Goal: Task Accomplishment & Management: Manage account settings

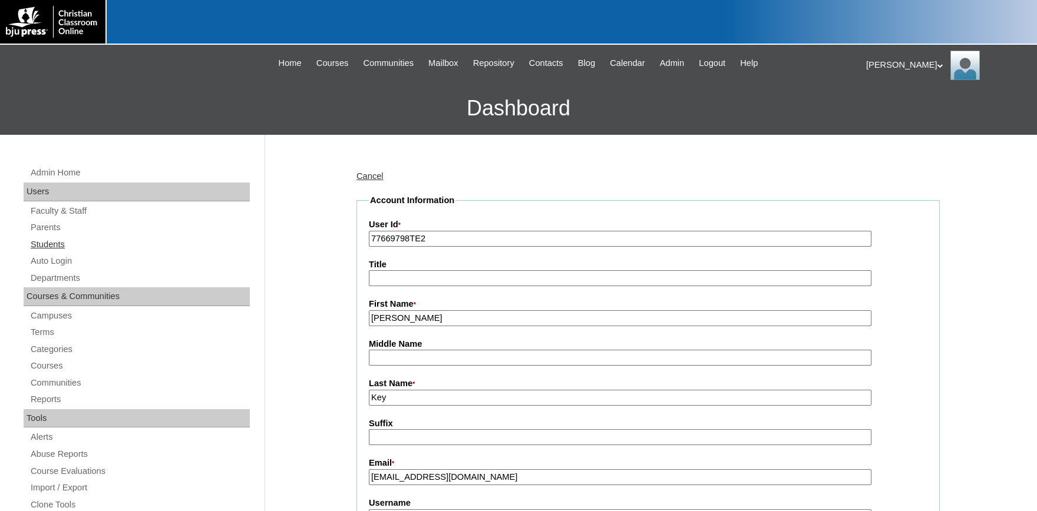
click at [53, 239] on link "Students" at bounding box center [139, 244] width 220 height 15
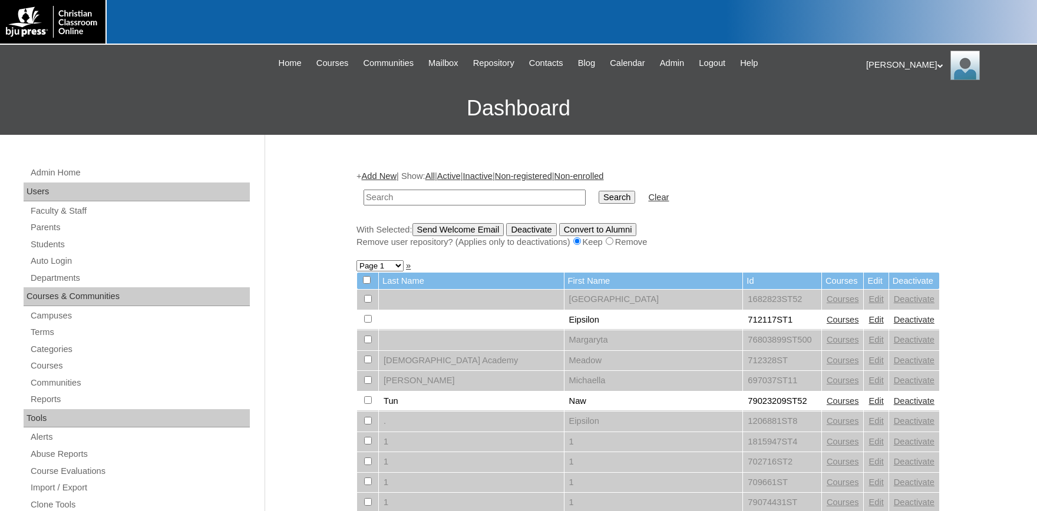
click at [422, 196] on input "text" at bounding box center [474, 198] width 222 height 16
type input "[PERSON_NAME]"
click at [598, 191] on input "Search" at bounding box center [616, 197] width 37 height 13
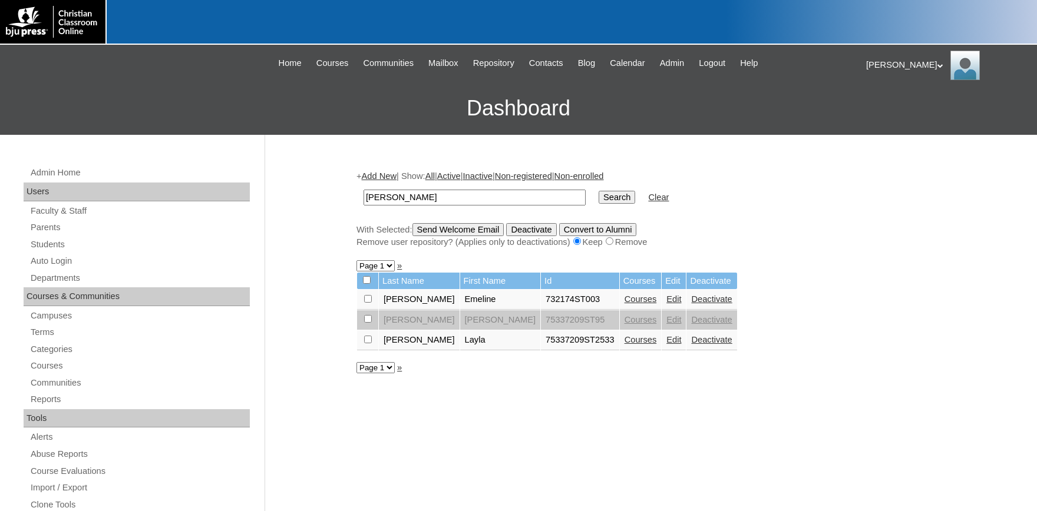
click at [624, 302] on link "Courses" at bounding box center [640, 299] width 32 height 9
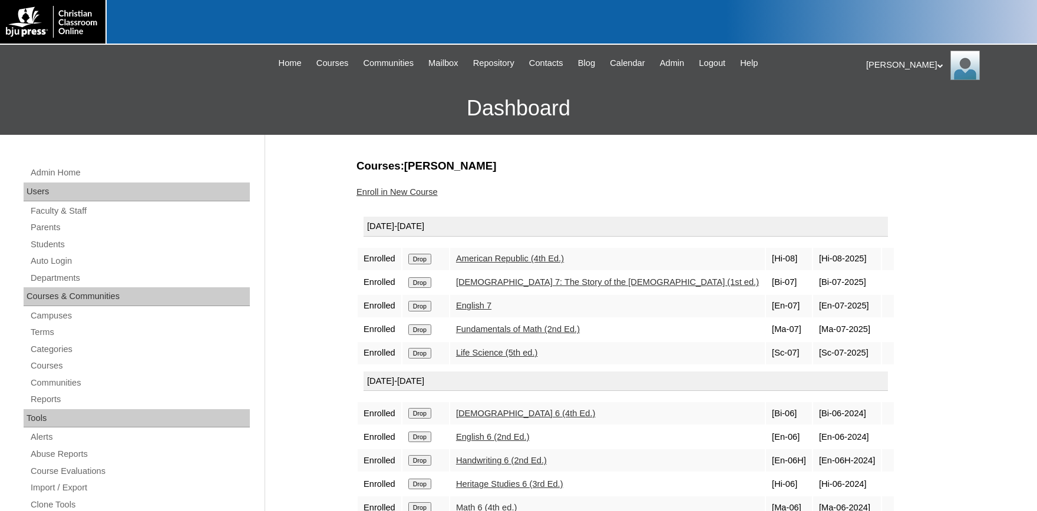
click at [425, 191] on link "Enroll in New Course" at bounding box center [396, 191] width 81 height 9
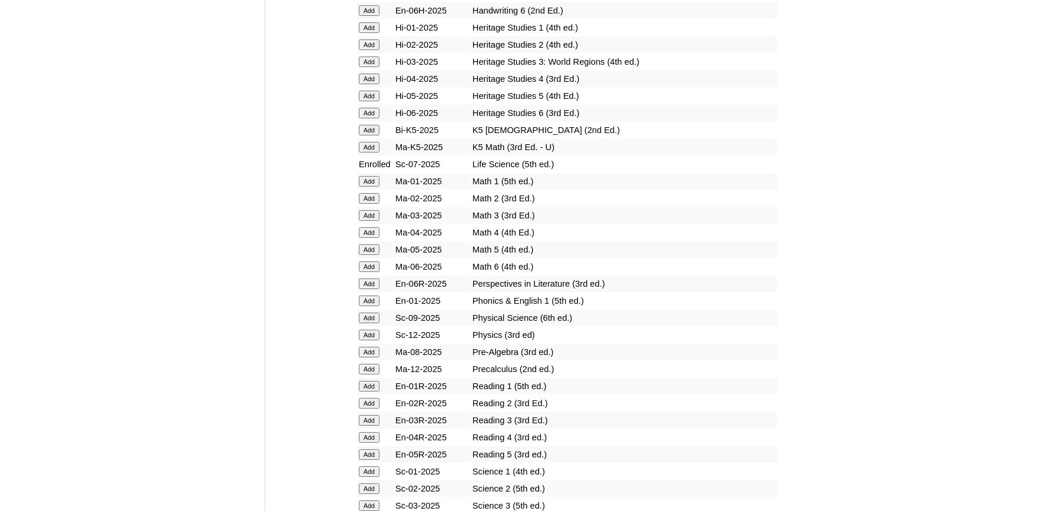
scroll to position [1166, 0]
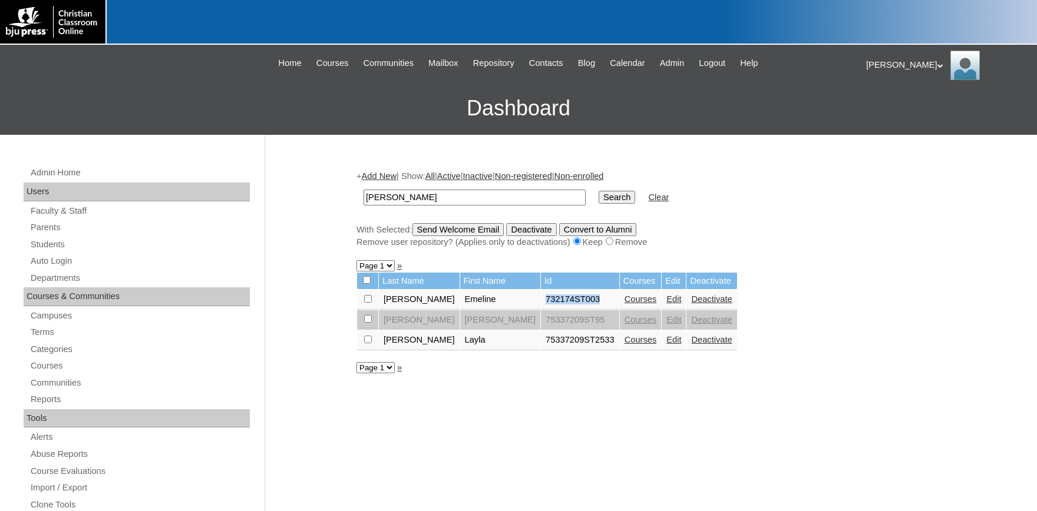
drag, startPoint x: 542, startPoint y: 306, endPoint x: 487, endPoint y: 306, distance: 54.8
click at [541, 306] on td "732174ST003" at bounding box center [580, 300] width 78 height 20
copy td "732174ST003"
click at [449, 204] on input "lecompte" at bounding box center [474, 198] width 222 height 16
drag, startPoint x: 338, startPoint y: 191, endPoint x: 145, endPoint y: 191, distance: 192.6
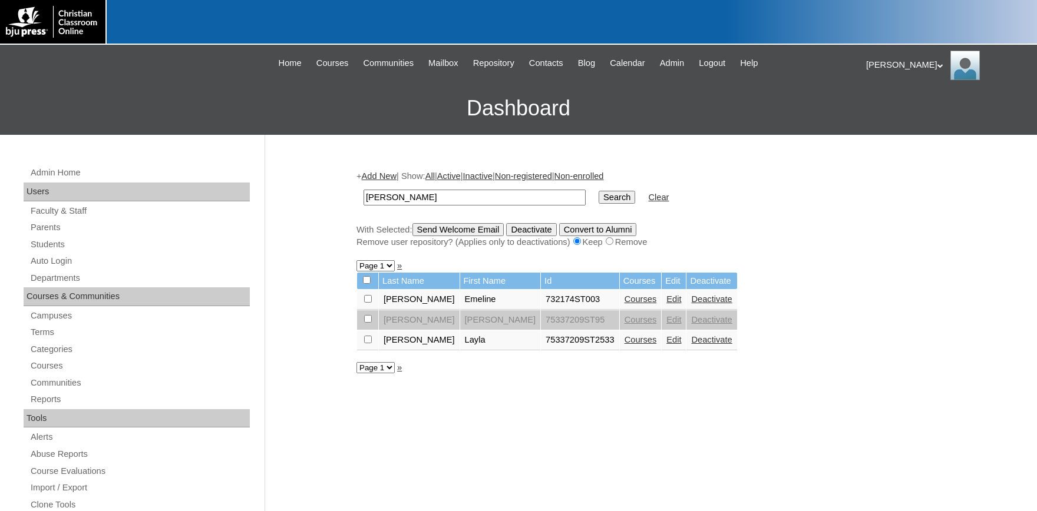
click at [363, 190] on input "lecompte" at bounding box center [474, 198] width 222 height 16
type input "79421863"
click at [598, 191] on input "Search" at bounding box center [616, 197] width 37 height 13
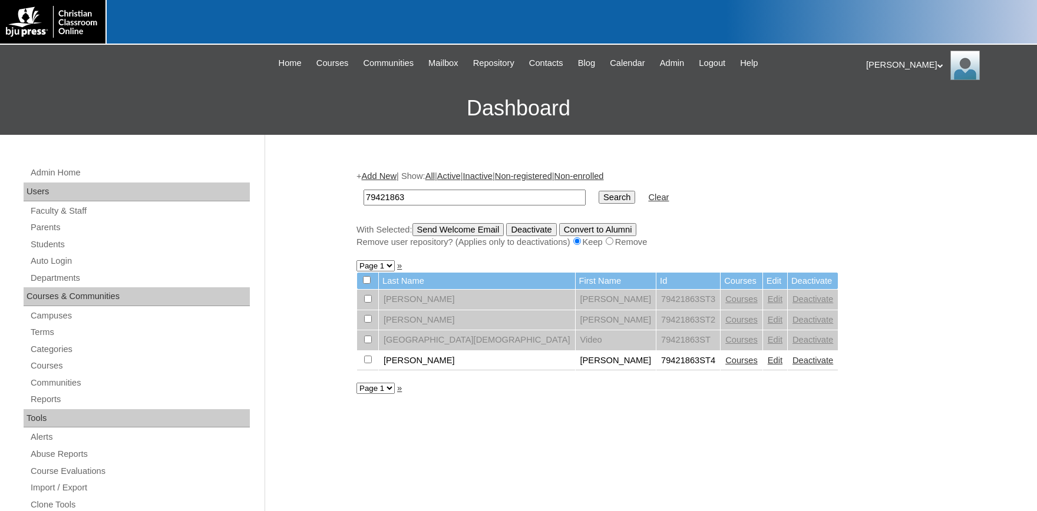
click at [725, 365] on link "Courses" at bounding box center [741, 360] width 32 height 9
click at [368, 303] on input "checkbox" at bounding box center [368, 299] width 8 height 8
checkbox input "true"
click at [491, 230] on input "Send Welcome Email" at bounding box center [458, 229] width 92 height 13
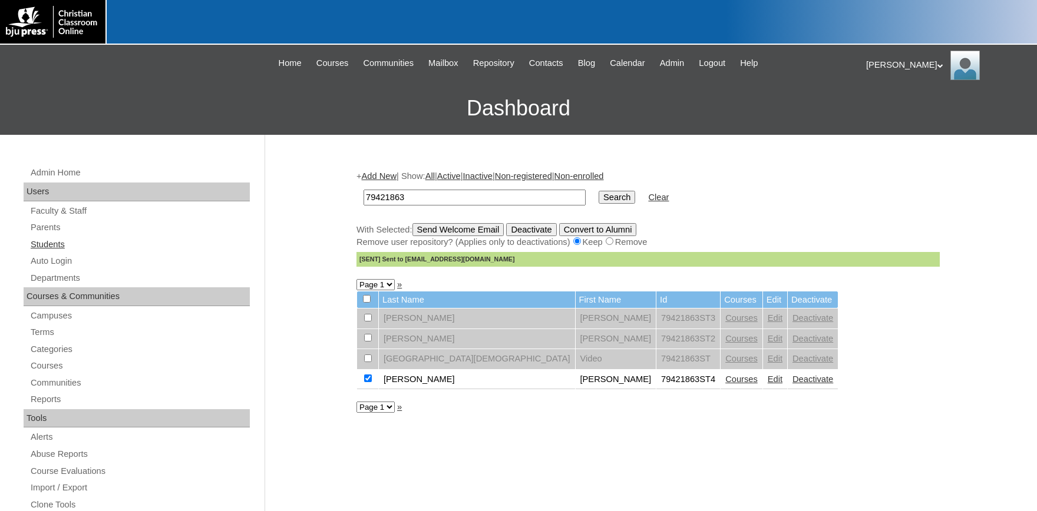
drag, startPoint x: 39, startPoint y: 228, endPoint x: 135, endPoint y: 240, distance: 96.8
click at [42, 229] on link "Parents" at bounding box center [139, 227] width 220 height 15
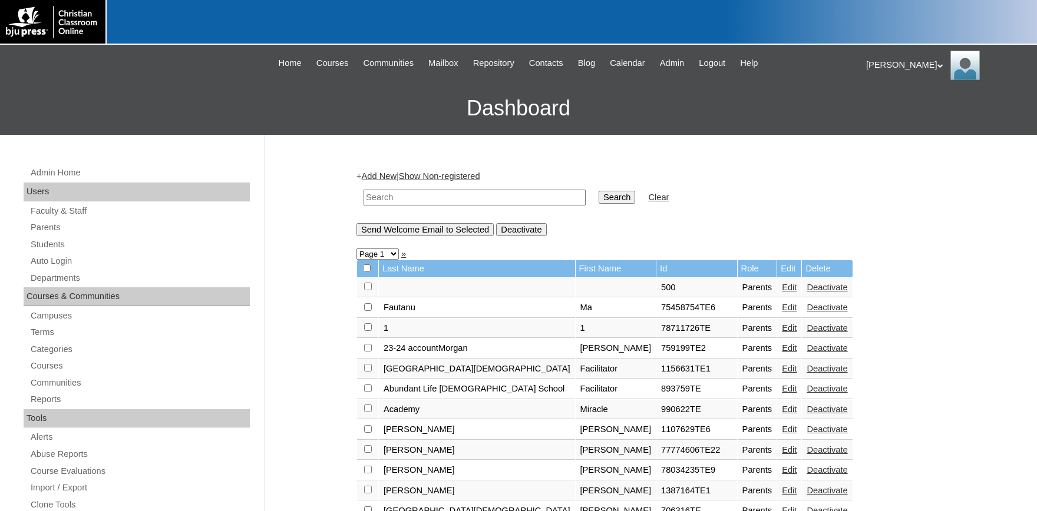
click at [448, 202] on input "text" at bounding box center [474, 198] width 222 height 16
type input "[PERSON_NAME]"
click at [598, 191] on input "Search" at bounding box center [616, 197] width 37 height 13
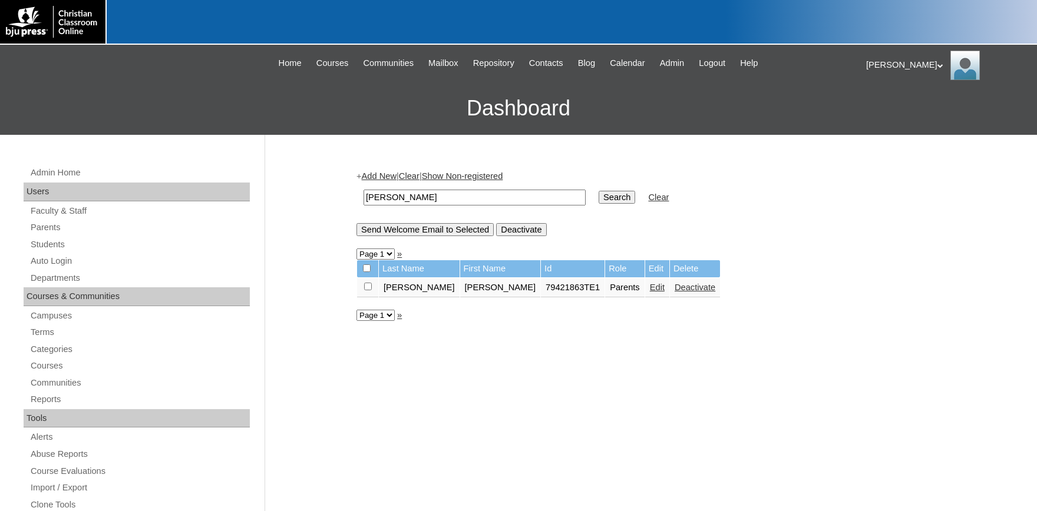
drag, startPoint x: 365, startPoint y: 295, endPoint x: 372, endPoint y: 295, distance: 6.5
click at [368, 295] on td at bounding box center [367, 288] width 21 height 20
click at [371, 290] on input "checkbox" at bounding box center [368, 287] width 8 height 8
checkbox input "true"
click at [436, 231] on input "Send Welcome Email to Selected" at bounding box center [424, 229] width 137 height 13
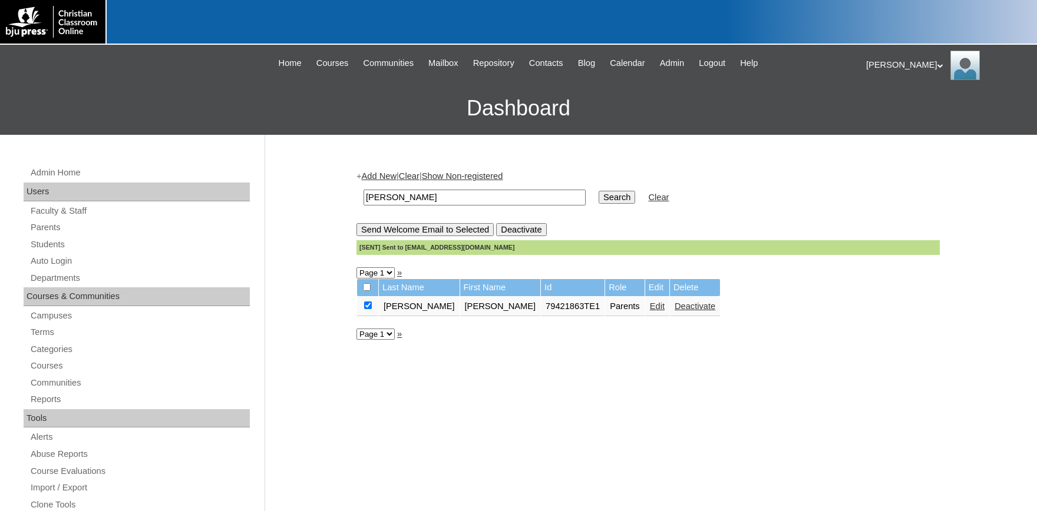
drag, startPoint x: 198, startPoint y: 174, endPoint x: 166, endPoint y: 177, distance: 31.9
click at [363, 190] on input "hinote" at bounding box center [474, 198] width 222 height 16
type input "79396739"
click at [598, 191] on input "Search" at bounding box center [616, 197] width 37 height 13
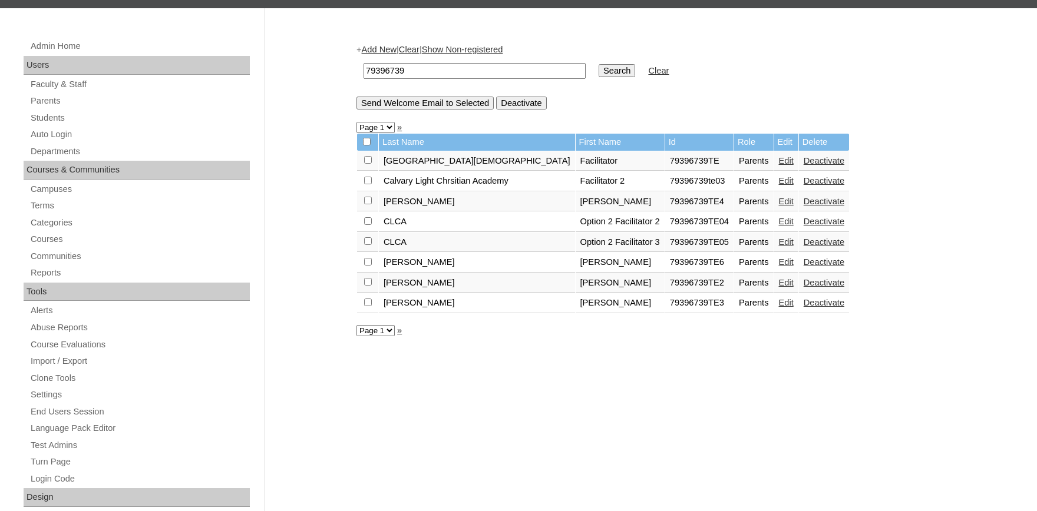
scroll to position [130, 0]
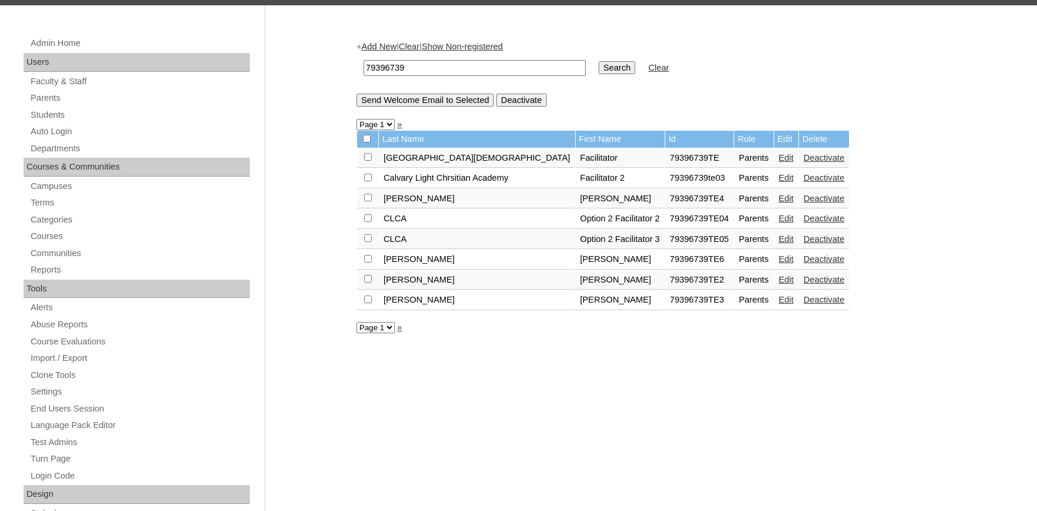
click at [779, 303] on link "Edit" at bounding box center [786, 299] width 15 height 9
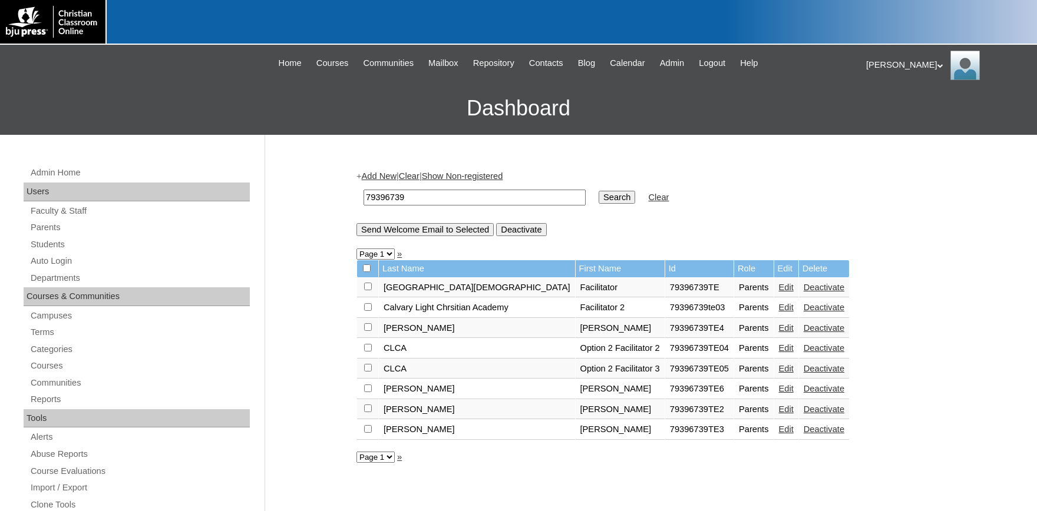
scroll to position [130, 0]
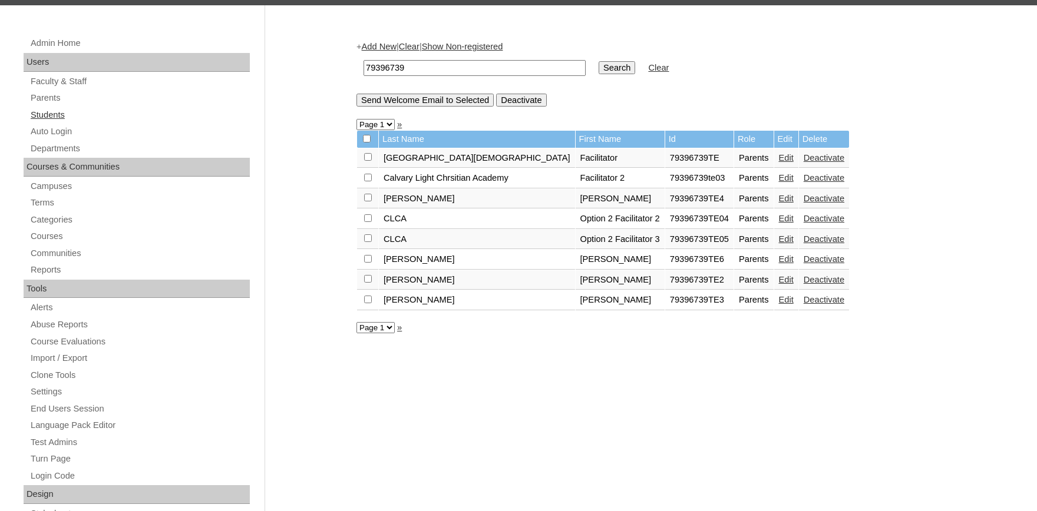
click at [51, 114] on link "Students" at bounding box center [139, 115] width 220 height 15
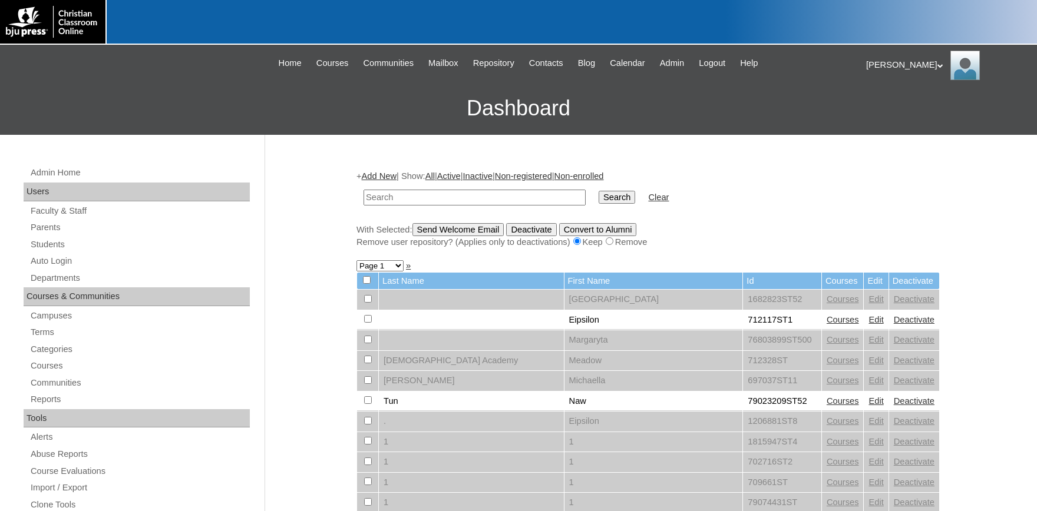
click at [409, 201] on input "text" at bounding box center [474, 198] width 222 height 16
type input "79396739"
click at [598, 191] on input "Search" at bounding box center [616, 197] width 37 height 13
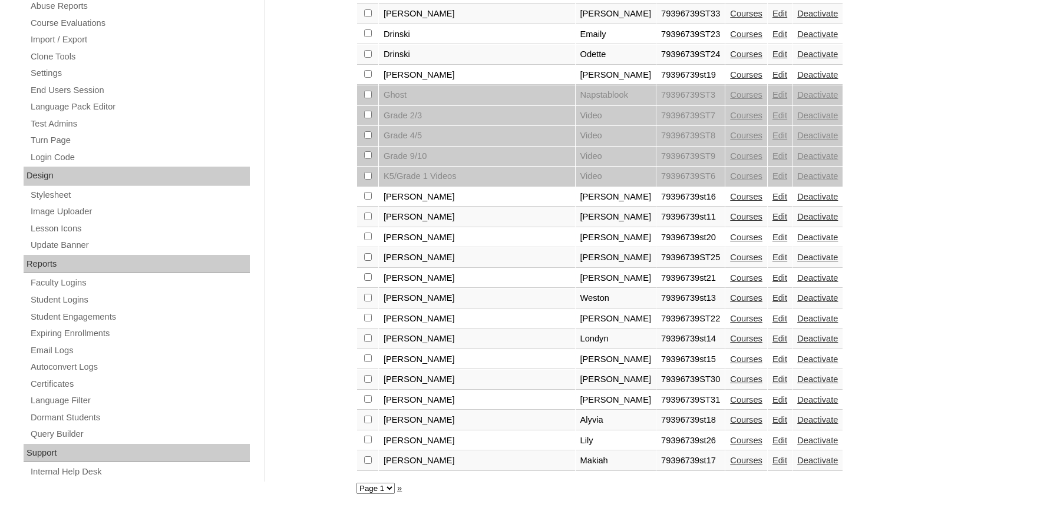
scroll to position [455, 0]
click at [772, 382] on link "Edit" at bounding box center [779, 379] width 15 height 9
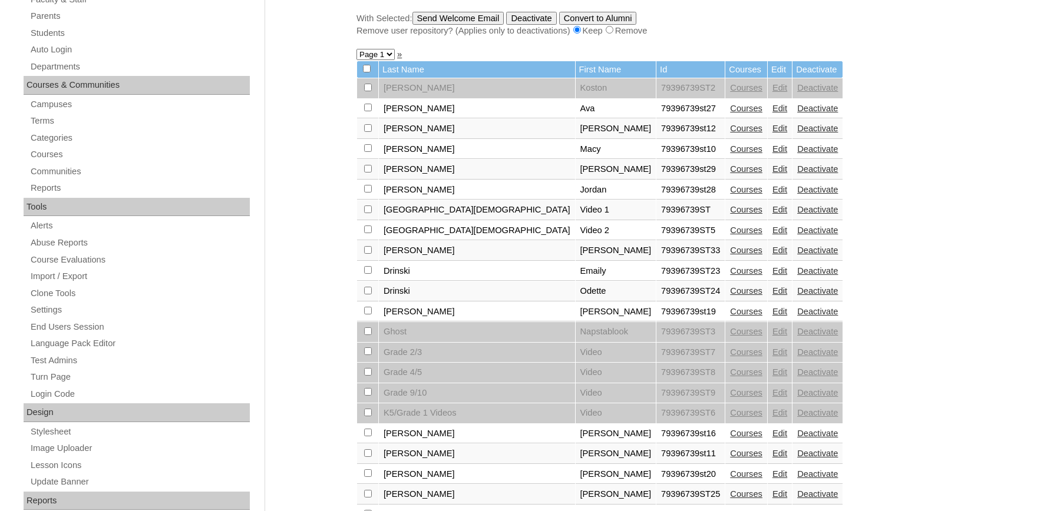
scroll to position [454, 0]
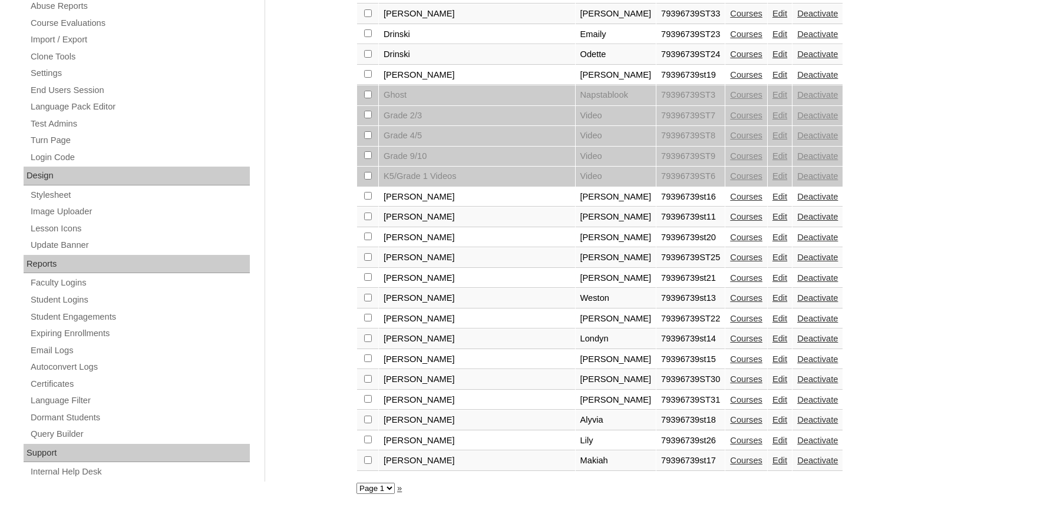
click at [772, 405] on link "Edit" at bounding box center [779, 399] width 15 height 9
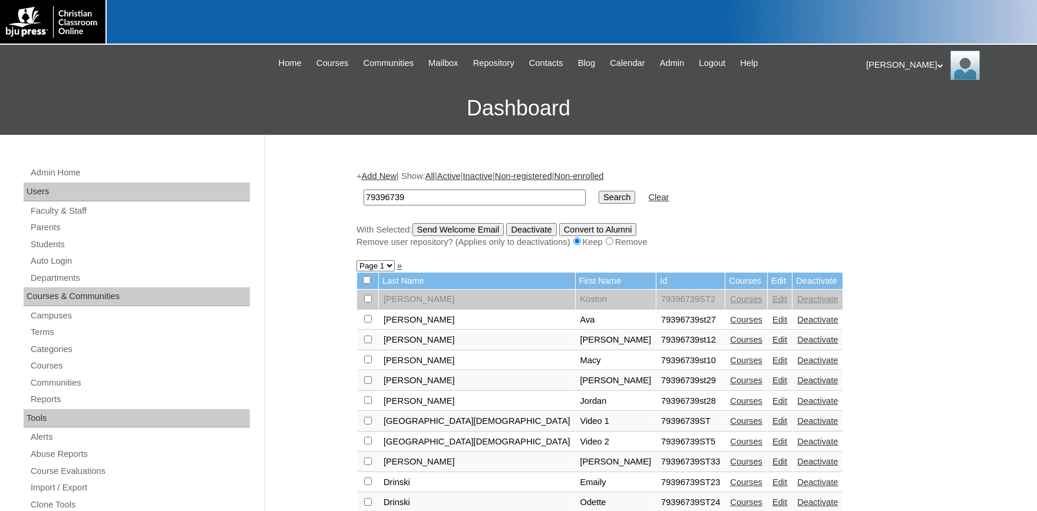
scroll to position [65, 0]
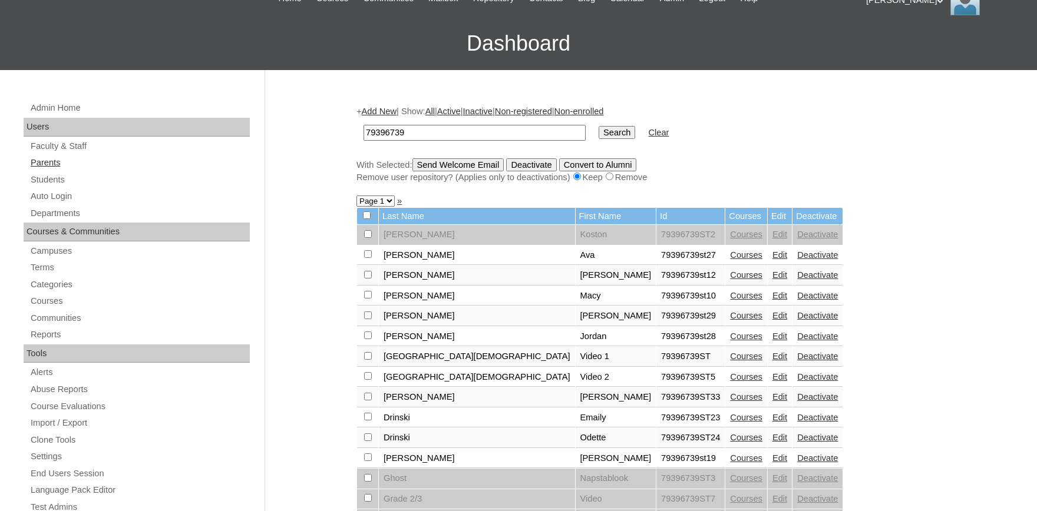
click at [55, 165] on link "Parents" at bounding box center [139, 163] width 220 height 15
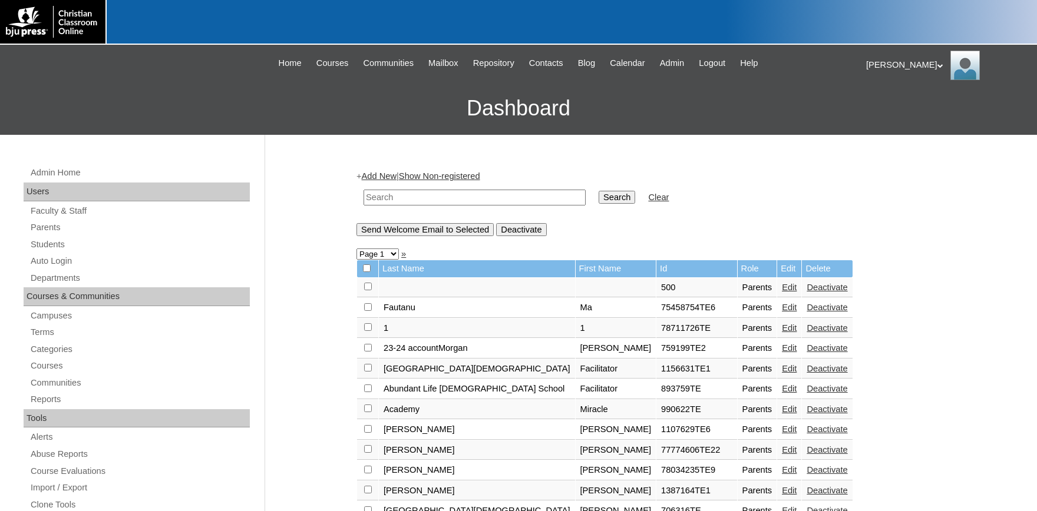
click at [423, 197] on input "text" at bounding box center [474, 198] width 222 height 16
type input "79396739"
click at [602, 195] on input "Search" at bounding box center [616, 197] width 37 height 13
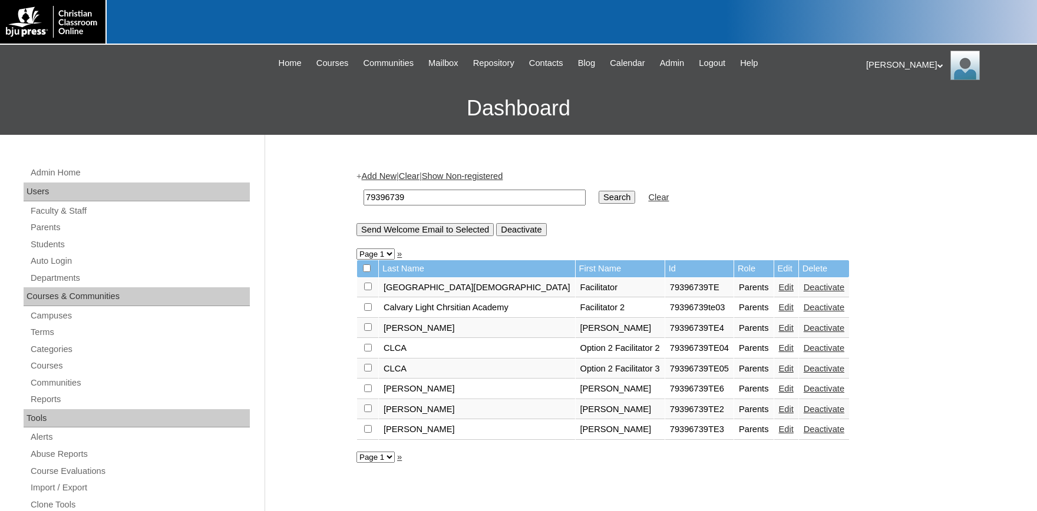
click at [364, 430] on td at bounding box center [367, 430] width 21 height 20
click at [368, 290] on input "checkbox" at bounding box center [368, 287] width 8 height 8
checkbox input "true"
click at [449, 230] on input "Send Welcome Email to Selected" at bounding box center [424, 229] width 137 height 13
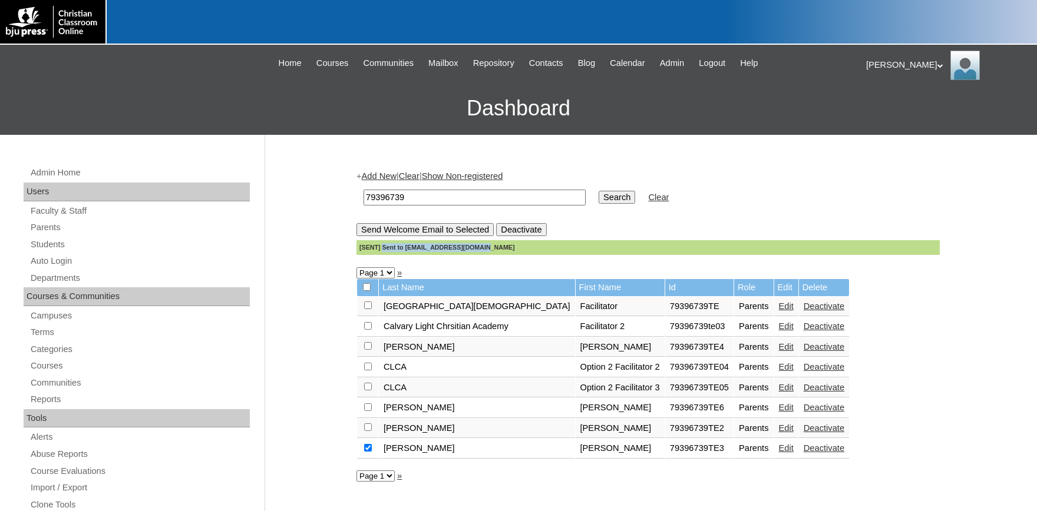
drag, startPoint x: 493, startPoint y: 249, endPoint x: 379, endPoint y: 250, distance: 113.7
click at [379, 250] on div "[SENT] Sent to bjscudder20@yahoo.com" at bounding box center [647, 247] width 583 height 15
copy div "Sent to bjscudder20@yahoo.com"
click at [431, 197] on input "79396739" at bounding box center [474, 198] width 222 height 16
drag, startPoint x: 399, startPoint y: 197, endPoint x: 334, endPoint y: 197, distance: 65.4
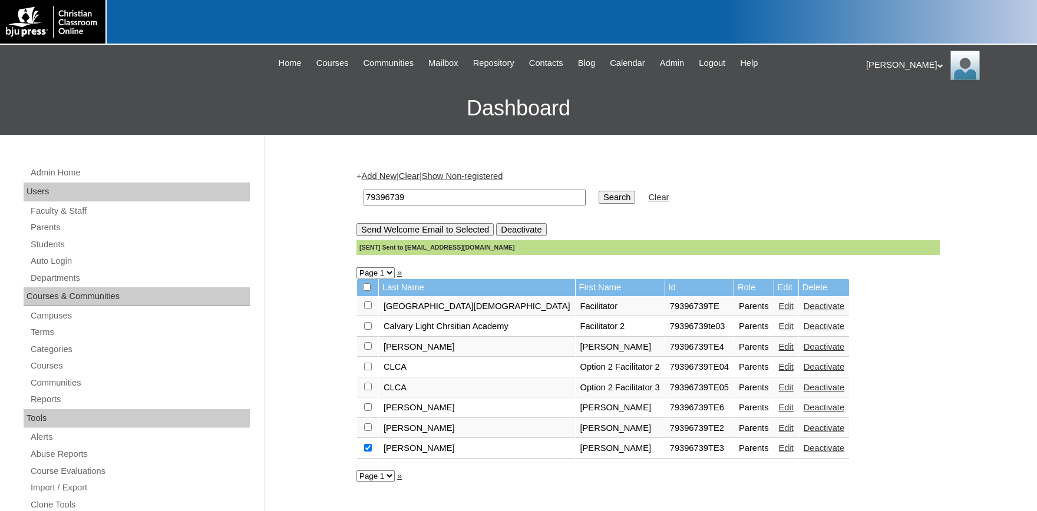
click at [363, 197] on input "79396739" at bounding box center [474, 198] width 222 height 16
click at [368, 309] on input "checkbox" at bounding box center [368, 306] width 8 height 8
checkbox input "true"
click at [438, 228] on input "Send Welcome Email to Selected" at bounding box center [424, 229] width 137 height 13
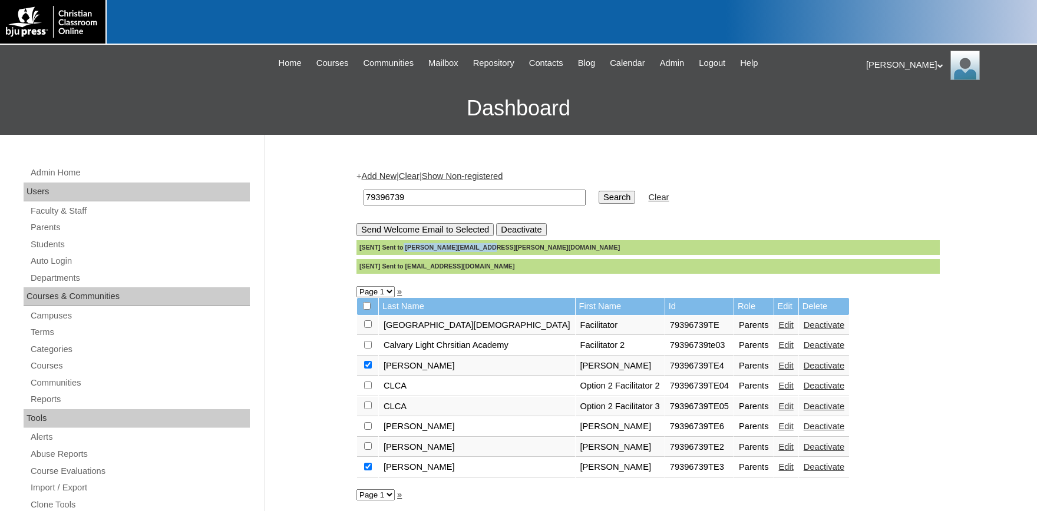
drag, startPoint x: 470, startPoint y: 244, endPoint x: 399, endPoint y: 245, distance: 71.3
click at [399, 245] on div "[SENT] Sent to cathy.cisneros@att.net" at bounding box center [647, 247] width 583 height 15
copy div "cathy.cisneros@att.net"
